Goal: Book appointment/travel/reservation

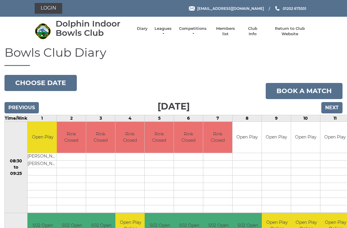
click at [35, 84] on button "Choose date" at bounding box center [40, 83] width 72 height 16
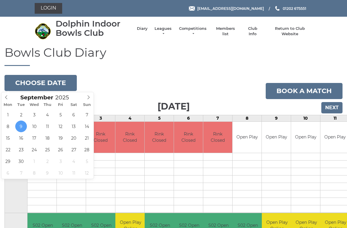
scroll to position [1, 0]
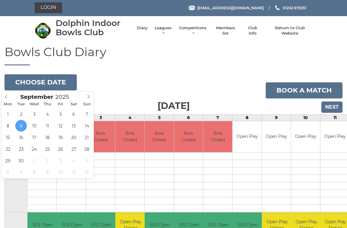
type input "[DATE]"
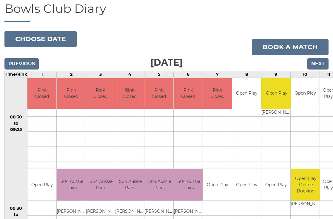
scroll to position [43, 0]
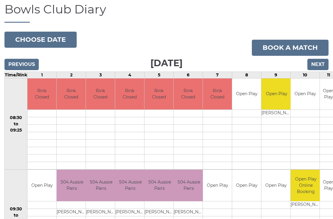
click at [37, 41] on button "Choose date" at bounding box center [40, 40] width 72 height 16
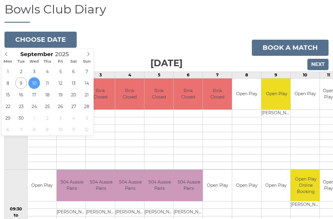
type input "2025-09-11"
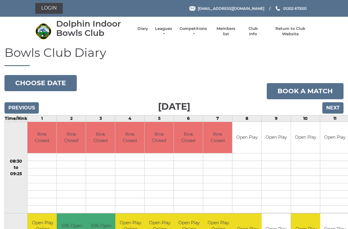
click at [38, 83] on button "Choose date" at bounding box center [40, 83] width 72 height 16
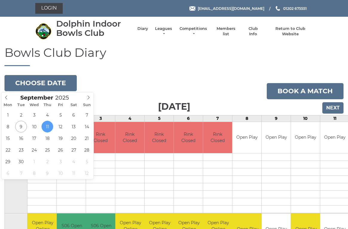
type input "[DATE]"
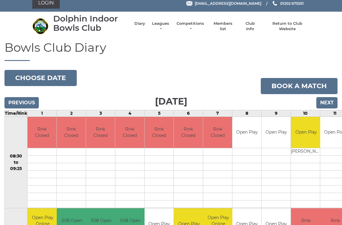
scroll to position [5, 0]
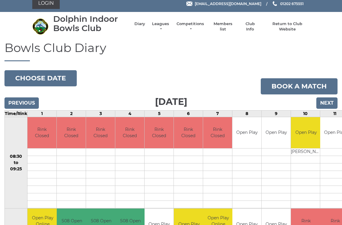
click at [31, 75] on button "Choose date" at bounding box center [40, 78] width 72 height 16
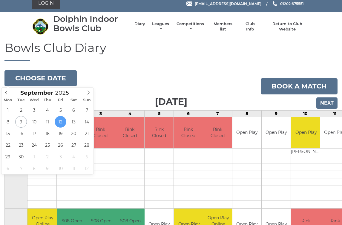
type input "2025-09-13"
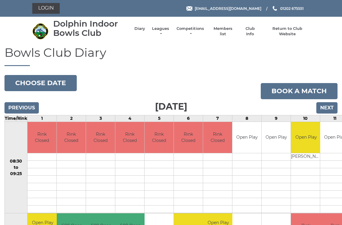
scroll to position [5, 0]
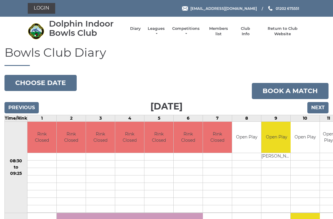
scroll to position [43, 0]
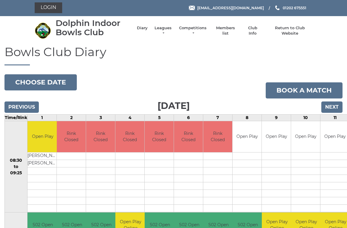
scroll to position [1, 0]
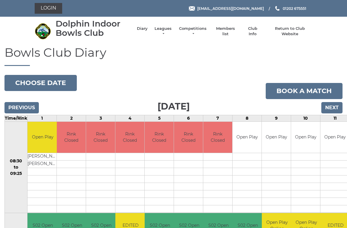
click at [54, 81] on button "Choose date" at bounding box center [40, 83] width 72 height 16
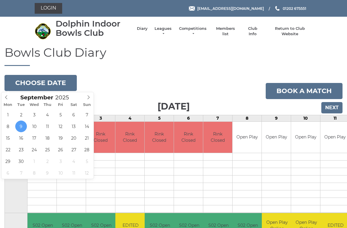
type input "2025-09-10"
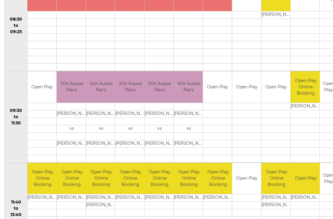
scroll to position [142, 0]
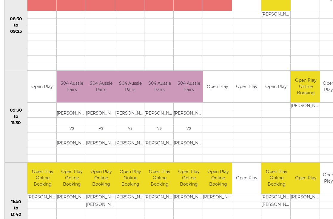
click at [311, 114] on td at bounding box center [306, 113] width 30 height 7
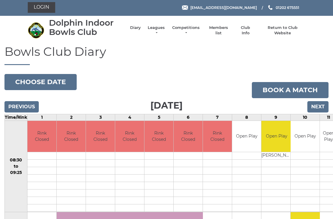
scroll to position [0, 0]
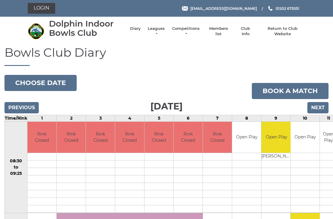
click at [36, 80] on button "Choose date" at bounding box center [40, 83] width 72 height 16
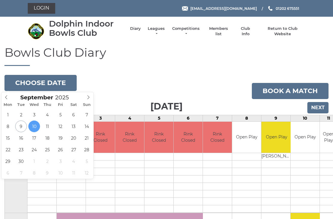
type input "[DATE]"
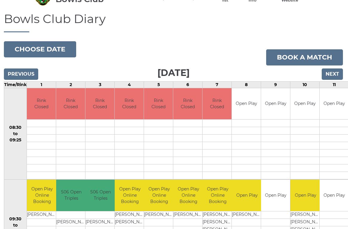
scroll to position [11, 0]
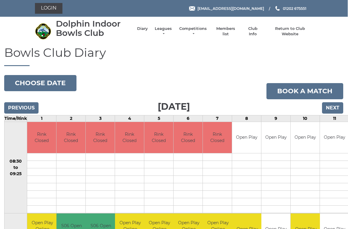
click at [39, 77] on button "Choose date" at bounding box center [40, 83] width 72 height 16
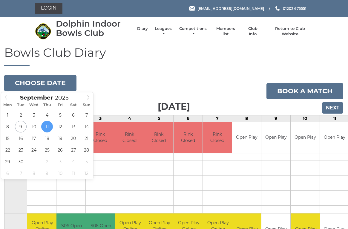
scroll to position [0, 1]
type input "2025-09-12"
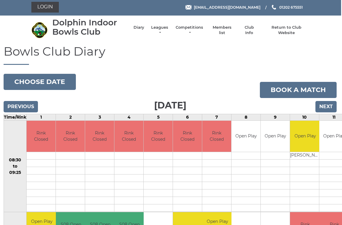
scroll to position [0, 1]
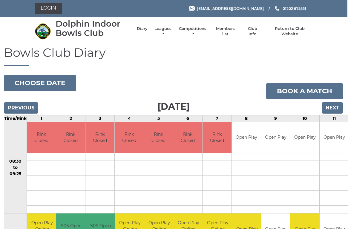
scroll to position [0, 1]
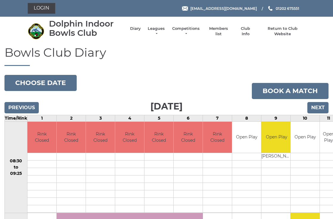
click at [294, 90] on link "Book a match" at bounding box center [290, 91] width 77 height 16
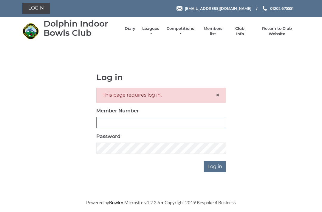
click at [110, 119] on input "Member Number" at bounding box center [161, 122] width 130 height 11
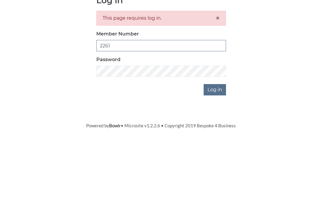
type input "2261"
click at [216, 161] on input "Log in" at bounding box center [215, 166] width 22 height 11
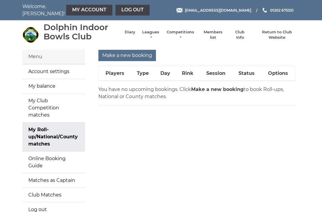
click at [210, 88] on strong "Make a new booking" at bounding box center [217, 90] width 53 height 6
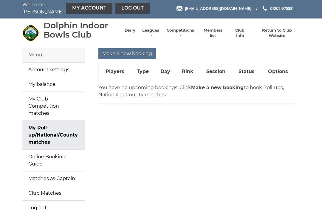
scroll to position [8, 0]
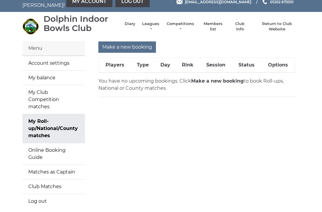
click at [211, 79] on strong "Make a new booking" at bounding box center [217, 81] width 53 height 6
click at [41, 116] on link "My Roll-up/National/County matches" at bounding box center [53, 128] width 63 height 29
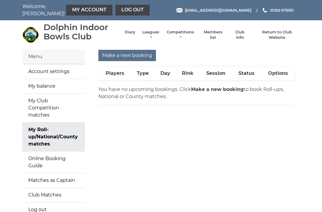
click at [135, 55] on input "Make a new booking" at bounding box center [128, 55] width 58 height 11
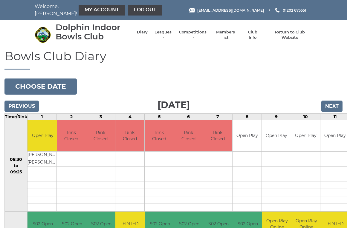
scroll to position [2, 0]
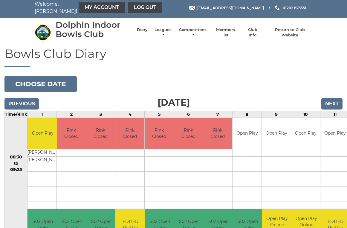
click at [331, 98] on input "Next" at bounding box center [331, 103] width 21 height 11
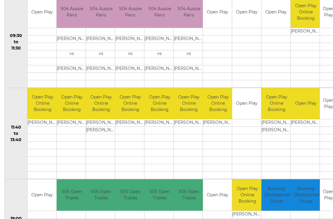
scroll to position [215, 0]
click at [0, 0] on link "Book slot" at bounding box center [0, 0] width 0 height 0
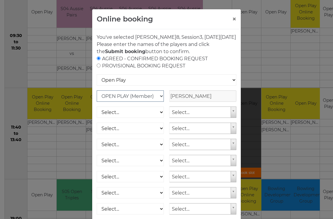
click at [160, 101] on select "OPEN PLAY (Member) SPOONS (Member) 16 - 30 Club (Member) National County (Membe…" at bounding box center [130, 95] width 67 height 11
click at [161, 116] on select "Select... OPEN PLAY (Member) OPEN PLAY (Visitor) SPOONS (Member) SPOONS (Visito…" at bounding box center [130, 112] width 67 height 11
select select "1_12"
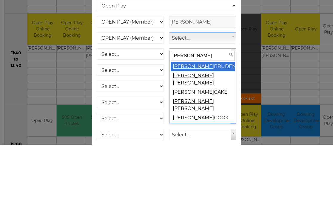
type input "john"
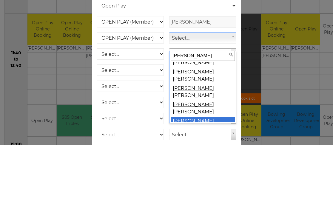
scroll to position [300, 0]
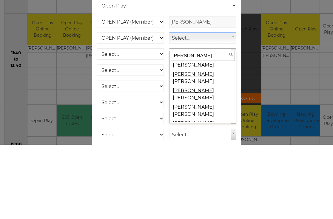
select select
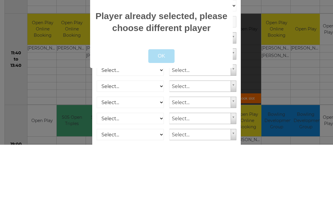
scroll to position [264, 0]
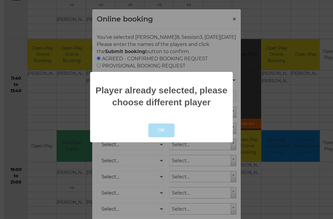
click at [164, 135] on button "OK" at bounding box center [161, 131] width 27 height 14
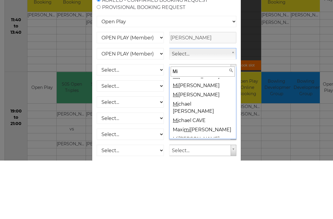
scroll to position [0, 0]
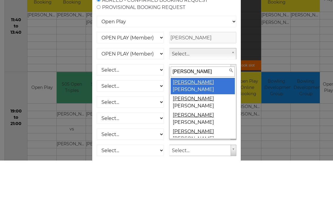
type input "Mike s"
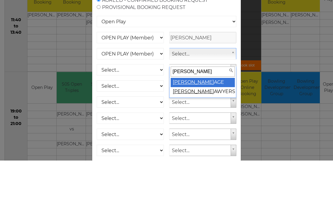
select select "966"
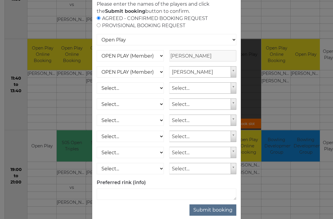
scroll to position [264, 0]
click at [216, 215] on button "Submit booking" at bounding box center [213, 209] width 47 height 11
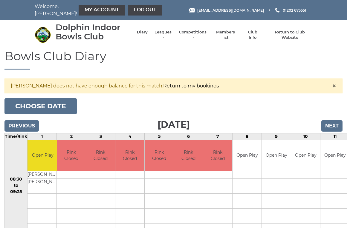
click at [333, 125] on input "Next" at bounding box center [331, 125] width 21 height 11
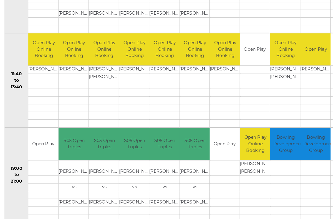
scroll to position [190, 0]
